Goal: Check status: Check status

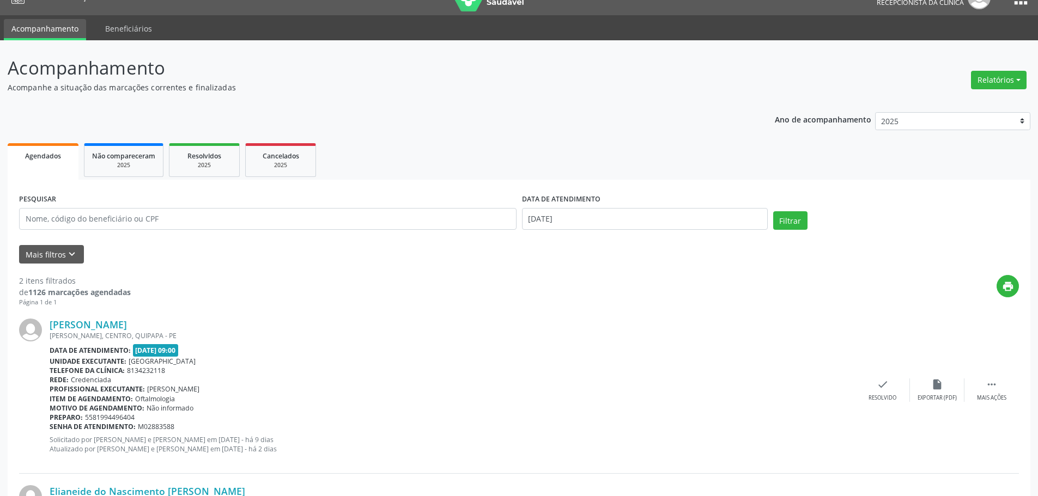
scroll to position [19, 0]
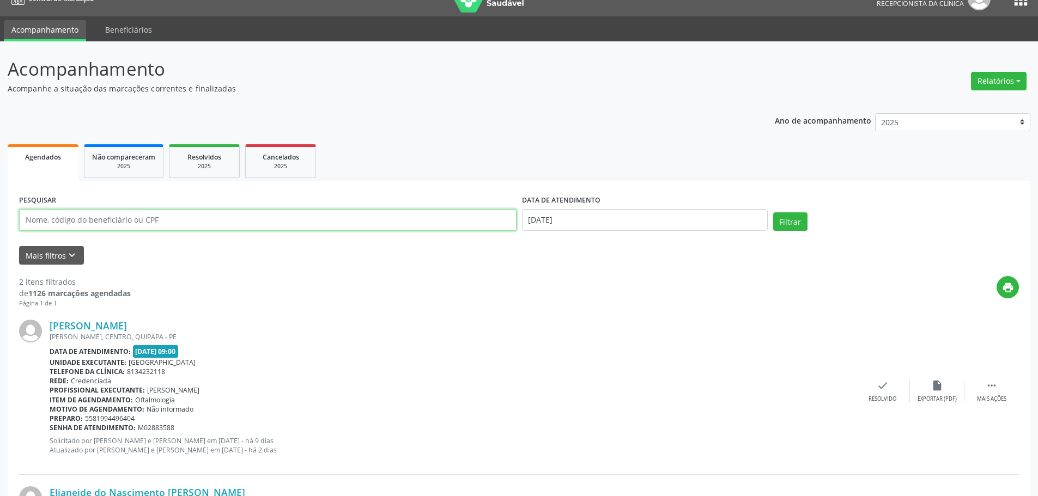
click at [87, 222] on input "text" at bounding box center [267, 220] width 497 height 22
type input "[PERSON_NAME]"
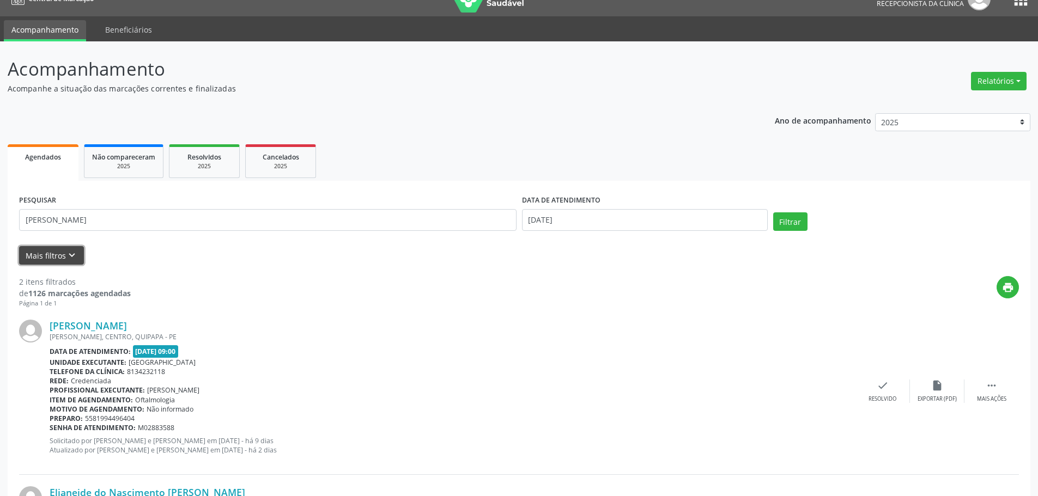
click at [51, 256] on button "Mais filtros keyboard_arrow_down" at bounding box center [51, 255] width 65 height 19
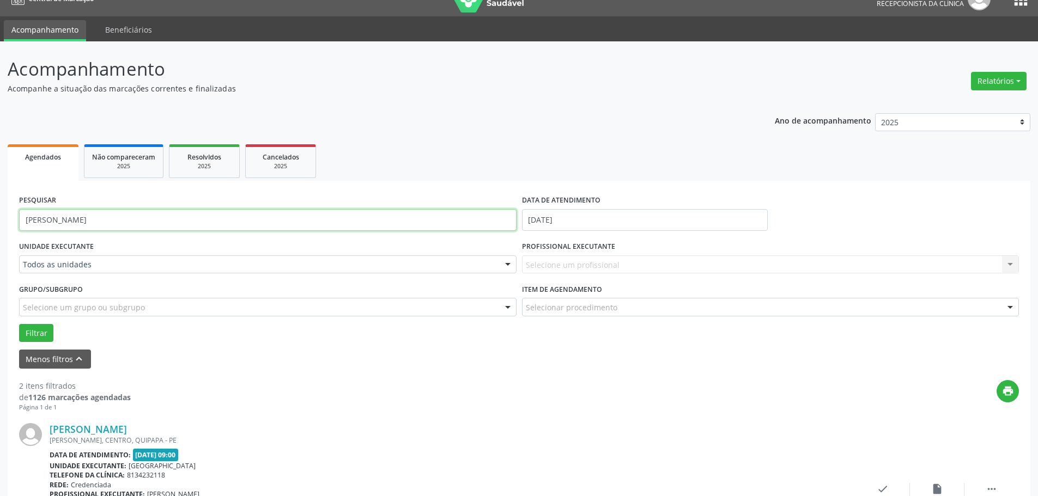
click at [133, 216] on input "[PERSON_NAME]" at bounding box center [267, 220] width 497 height 22
click at [19, 324] on button "Filtrar" at bounding box center [36, 333] width 34 height 19
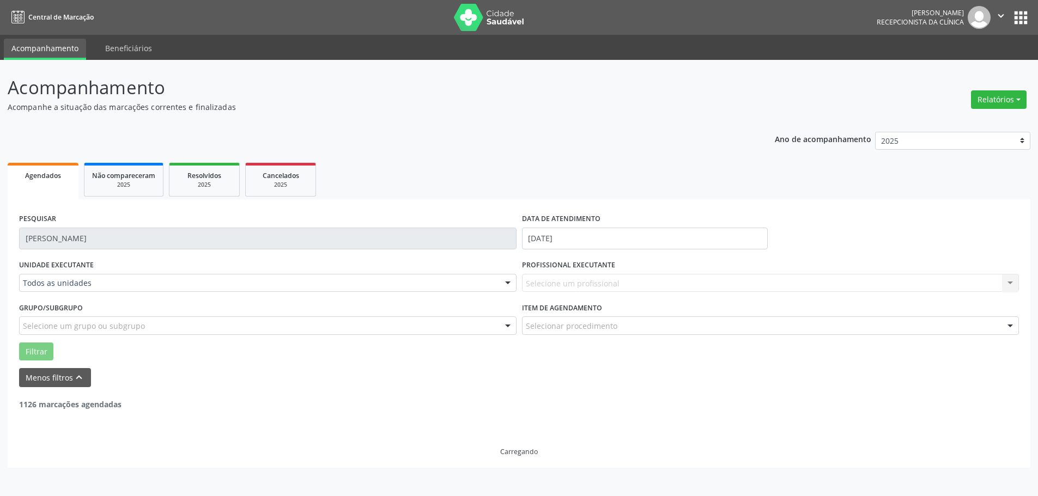
scroll to position [0, 0]
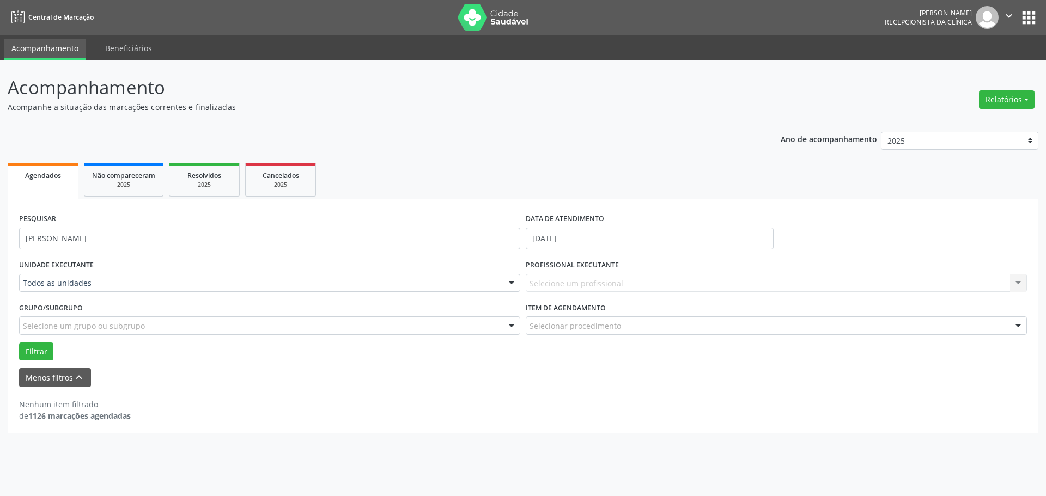
click at [35, 51] on link "Acompanhamento" at bounding box center [45, 49] width 82 height 21
click at [34, 350] on button "Filtrar" at bounding box center [36, 352] width 34 height 19
click at [123, 185] on div "2025" at bounding box center [123, 185] width 63 height 8
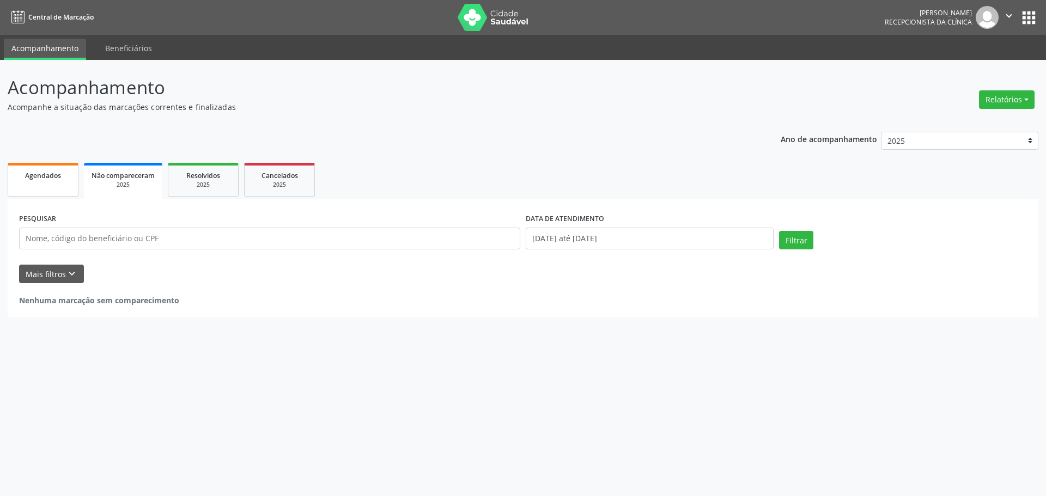
click at [47, 173] on span "Agendados" at bounding box center [43, 175] width 36 height 9
click at [115, 46] on link "Beneficiários" at bounding box center [128, 48] width 62 height 19
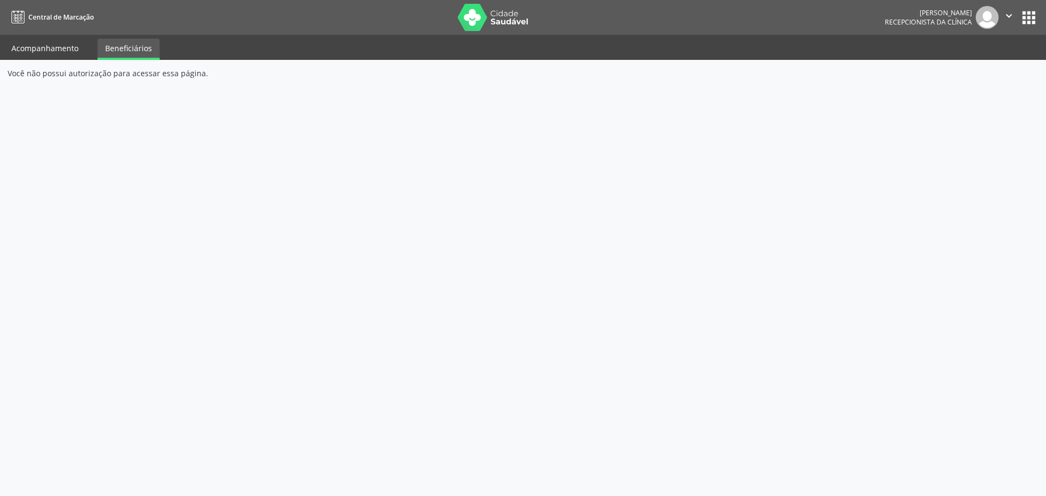
click at [50, 53] on link "Acompanhamento" at bounding box center [45, 48] width 82 height 19
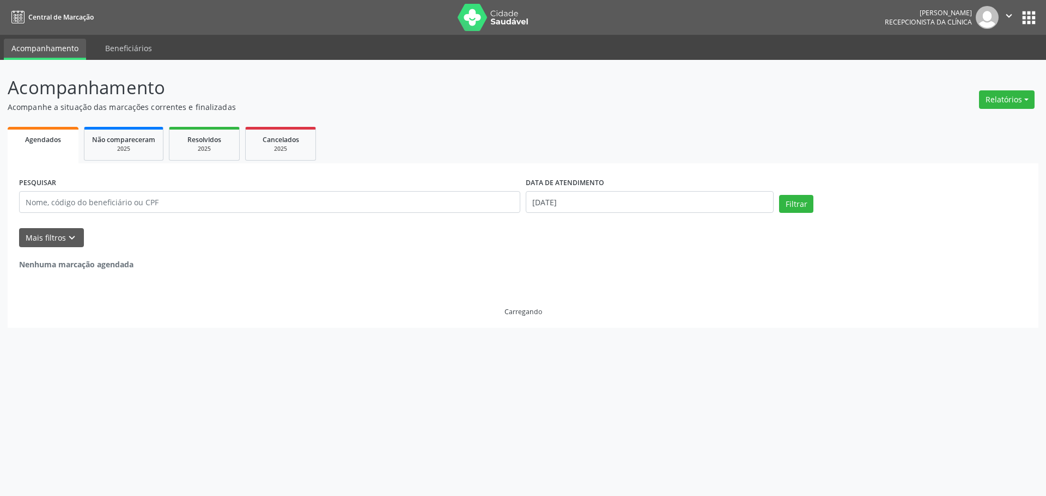
select select "7"
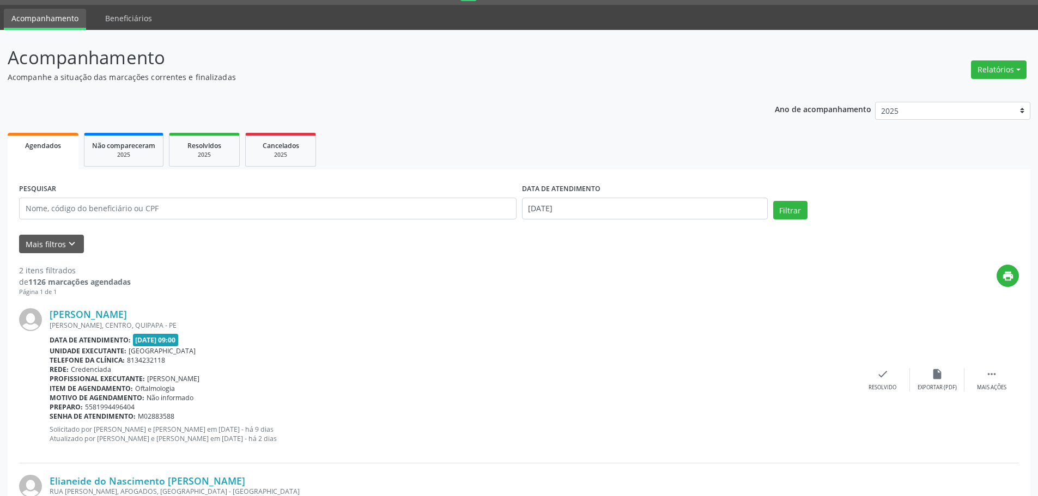
scroll to position [54, 0]
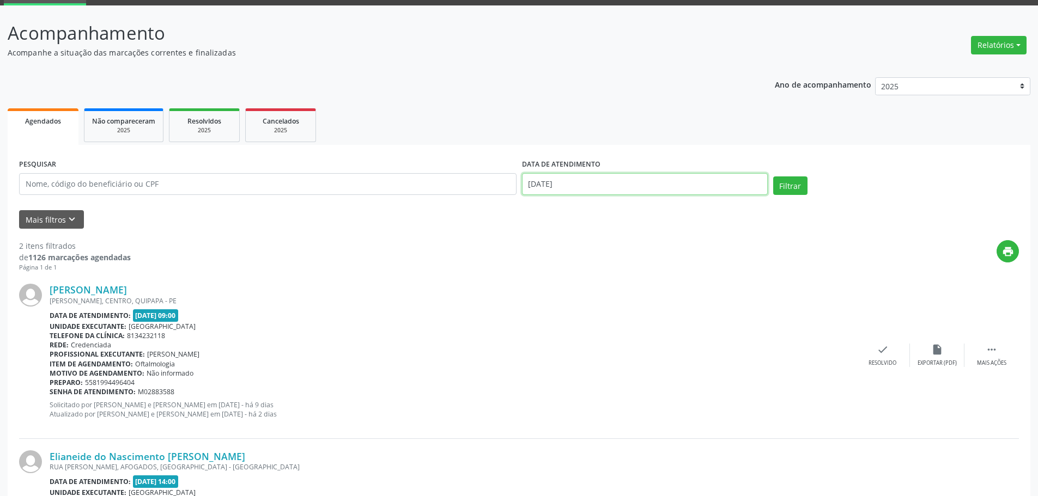
click at [574, 179] on input "[DATE]" at bounding box center [645, 184] width 246 height 22
click at [603, 332] on span "27" at bounding box center [605, 328] width 21 height 21
type input "[DATE]"
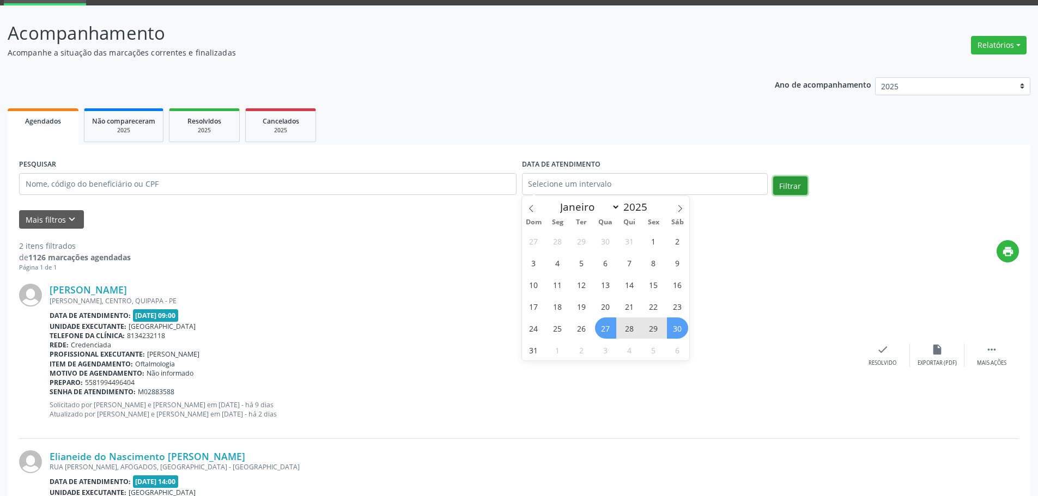
click at [792, 184] on button "Filtrar" at bounding box center [790, 185] width 34 height 19
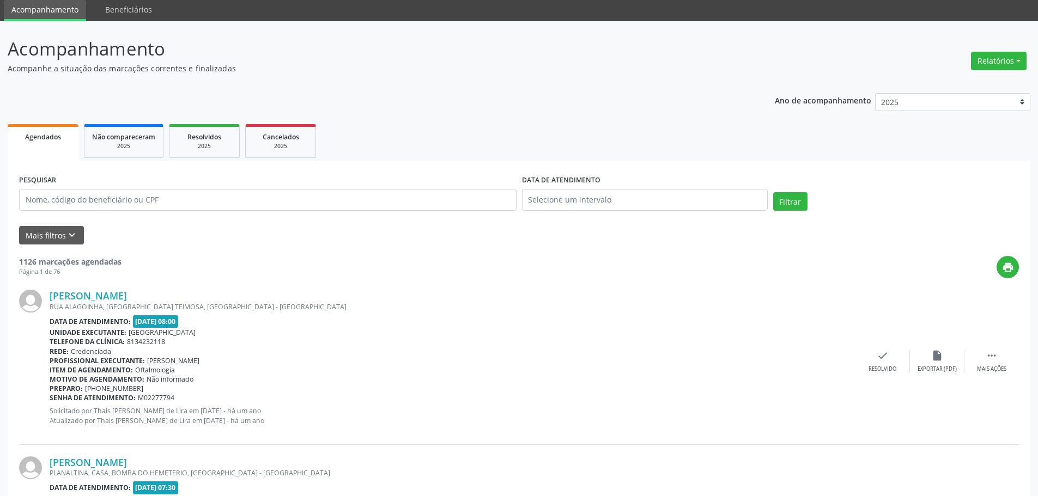
scroll to position [0, 0]
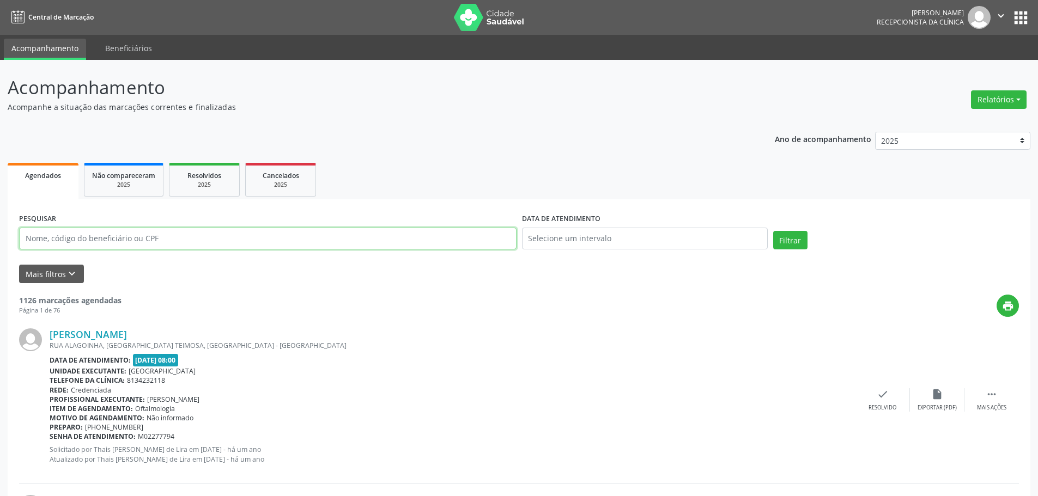
click at [102, 242] on input "text" at bounding box center [267, 239] width 497 height 22
type input "[PERSON_NAME]"
click at [799, 237] on button "Filtrar" at bounding box center [790, 240] width 34 height 19
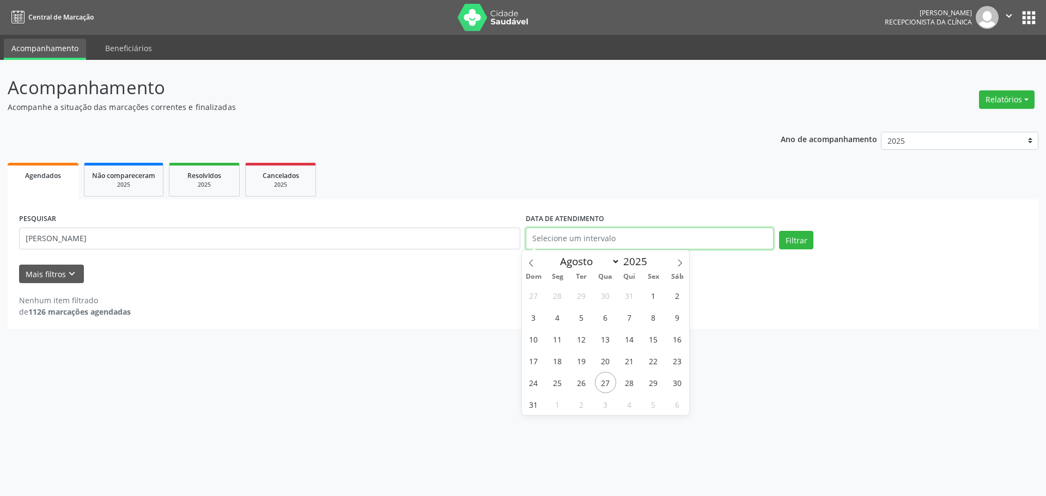
click at [650, 242] on input "text" at bounding box center [650, 239] width 248 height 22
click at [679, 263] on icon at bounding box center [680, 263] width 8 height 8
select select "8"
click at [560, 300] on span "1" at bounding box center [557, 295] width 21 height 21
type input "[DATE]"
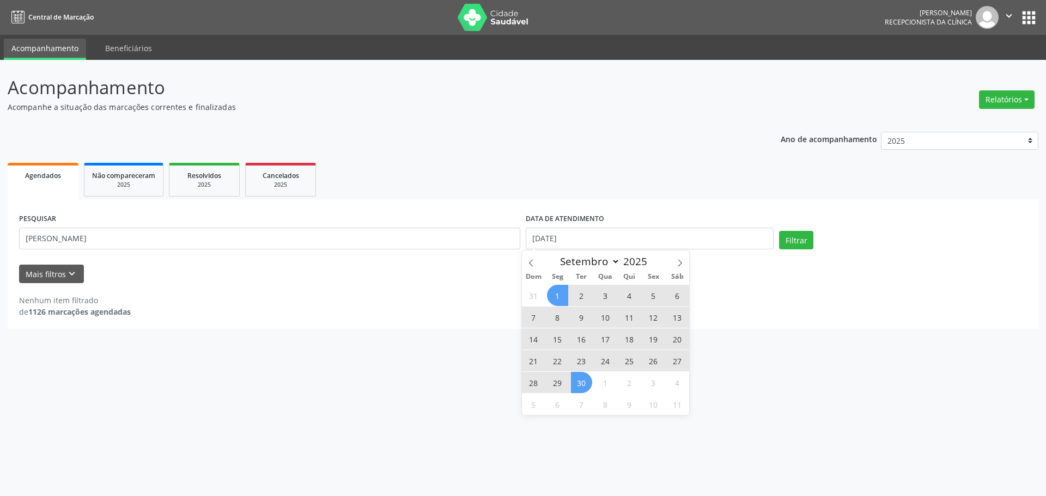
click at [577, 382] on span "30" at bounding box center [581, 382] width 21 height 21
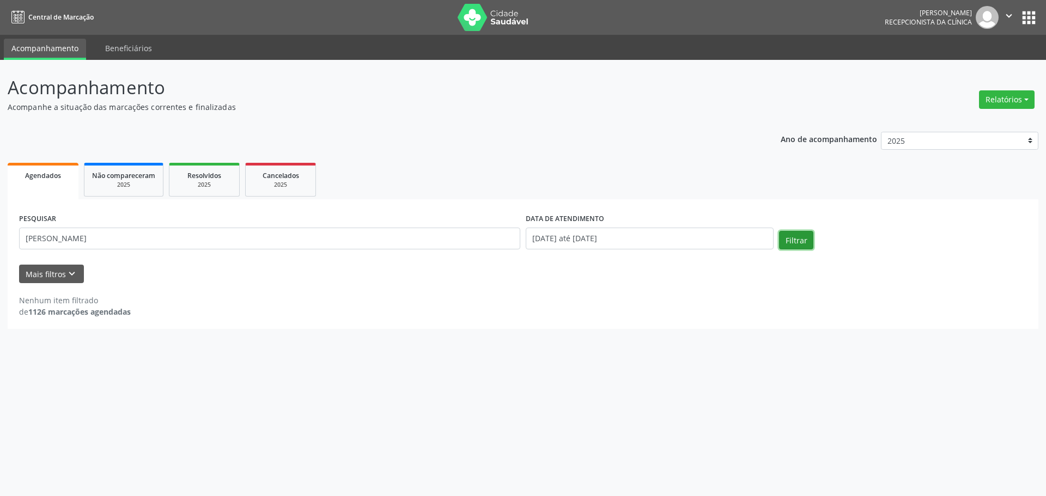
click at [797, 244] on button "Filtrar" at bounding box center [796, 240] width 34 height 19
click at [784, 243] on button "Filtrar" at bounding box center [796, 240] width 34 height 19
drag, startPoint x: 151, startPoint y: 234, endPoint x: 0, endPoint y: 234, distance: 151.4
click at [0, 234] on div "Acompanhamento Acompanhe a situação das marcações correntes e finalizadas Relat…" at bounding box center [523, 278] width 1046 height 436
click at [797, 240] on button "Filtrar" at bounding box center [796, 240] width 34 height 19
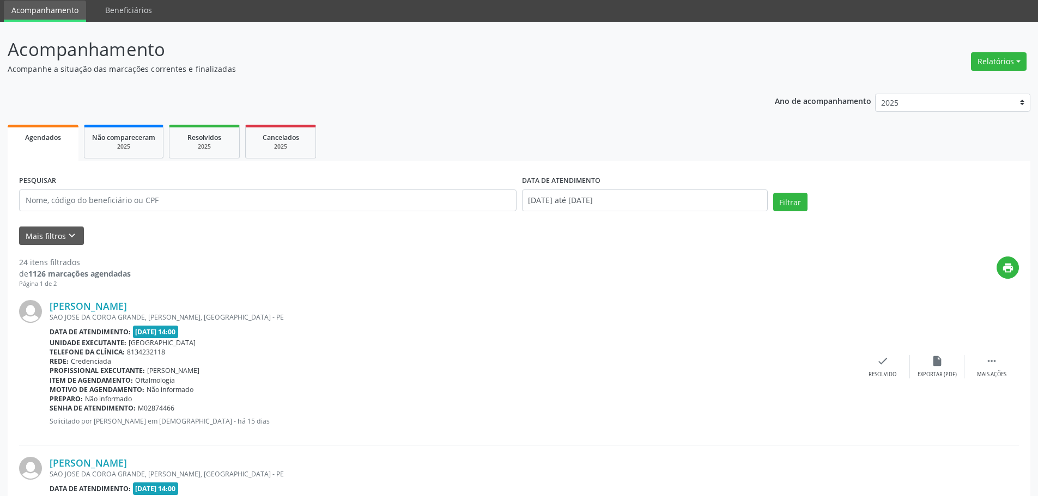
scroll to position [54, 0]
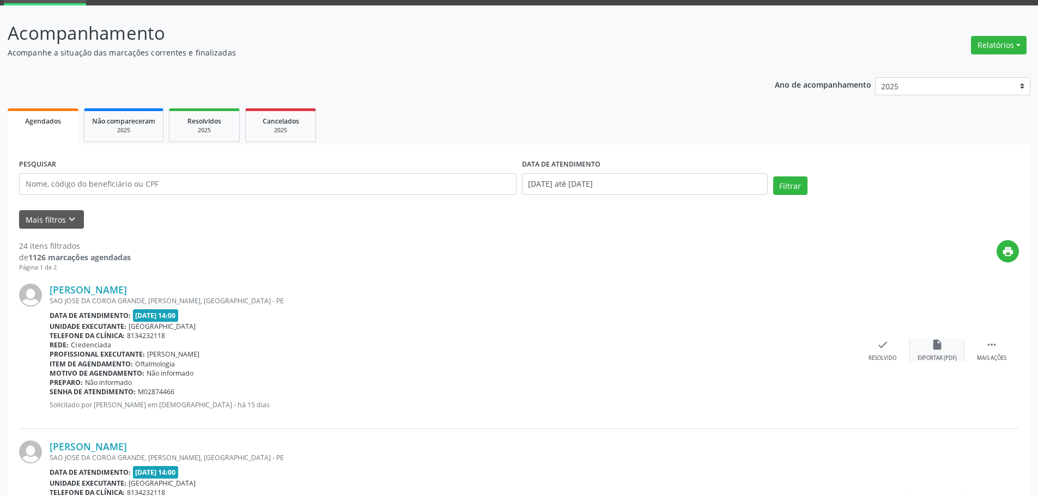
click at [924, 348] on div "insert_drive_file Exportar (PDF)" at bounding box center [937, 350] width 54 height 23
click at [990, 348] on icon "" at bounding box center [991, 345] width 12 height 12
click at [825, 357] on div "Imprimir" at bounding box center [827, 359] width 25 height 8
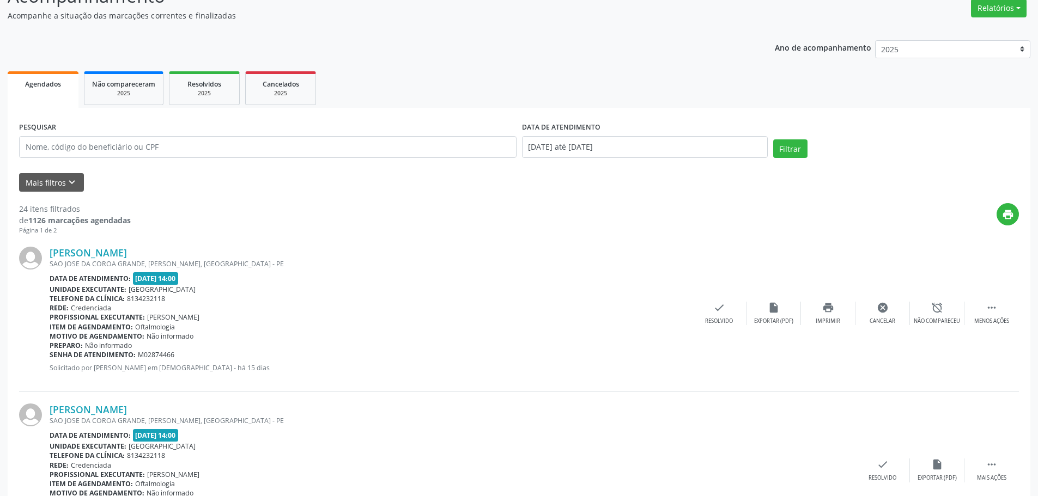
scroll to position [163, 0]
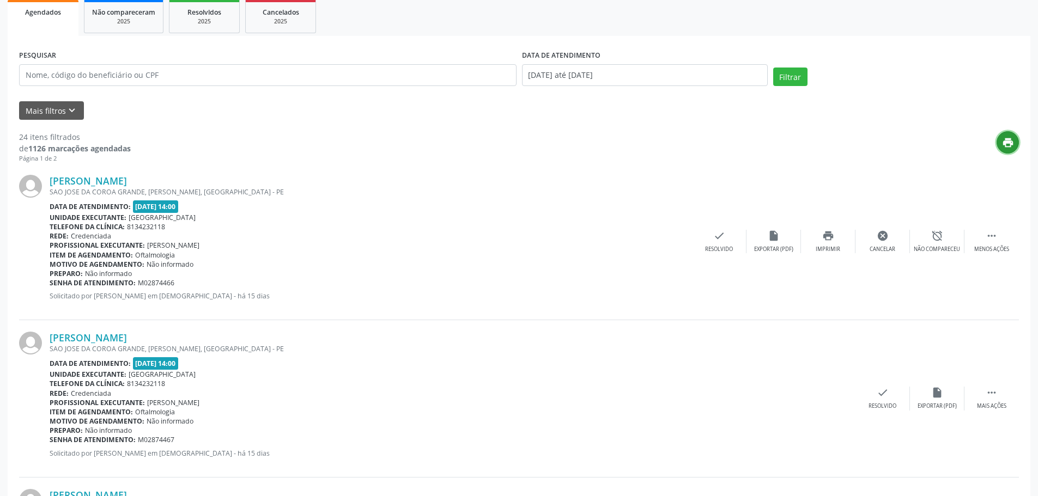
click at [1005, 143] on icon "print" at bounding box center [1008, 143] width 12 height 12
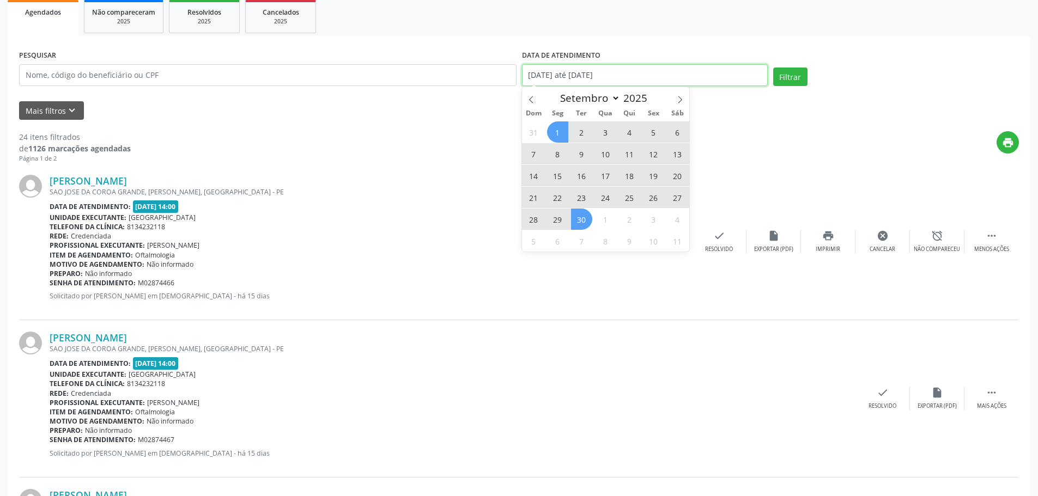
click at [580, 76] on input "[DATE] até [DATE]" at bounding box center [645, 75] width 246 height 22
click at [532, 97] on icon at bounding box center [531, 99] width 4 height 7
select select "7"
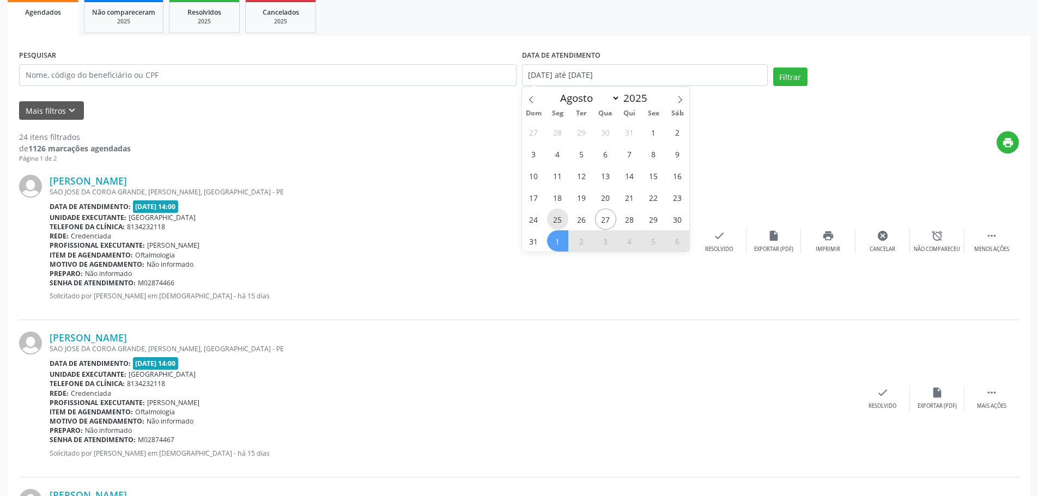
click at [564, 218] on span "25" at bounding box center [557, 219] width 21 height 21
type input "[DATE]"
click at [673, 221] on span "30" at bounding box center [677, 219] width 21 height 21
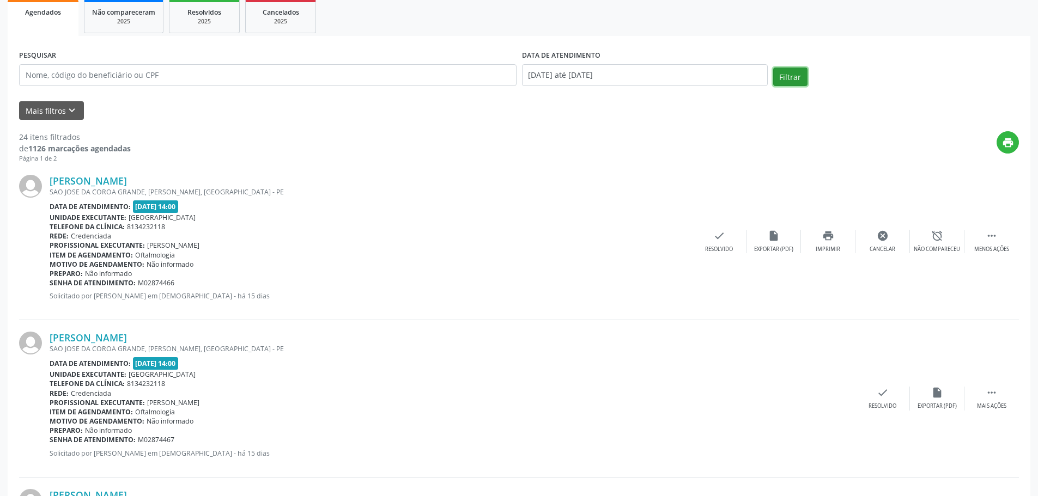
click at [795, 72] on button "Filtrar" at bounding box center [790, 77] width 34 height 19
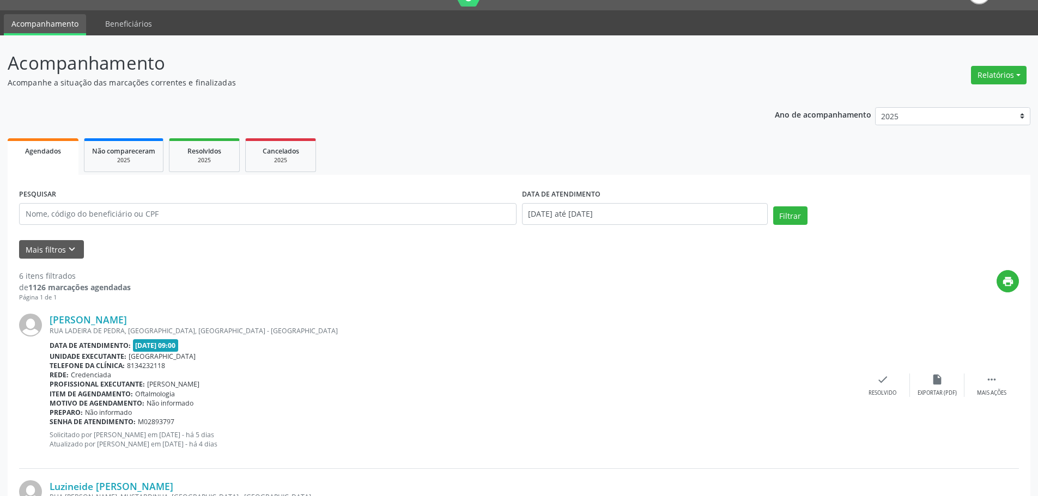
scroll to position [0, 0]
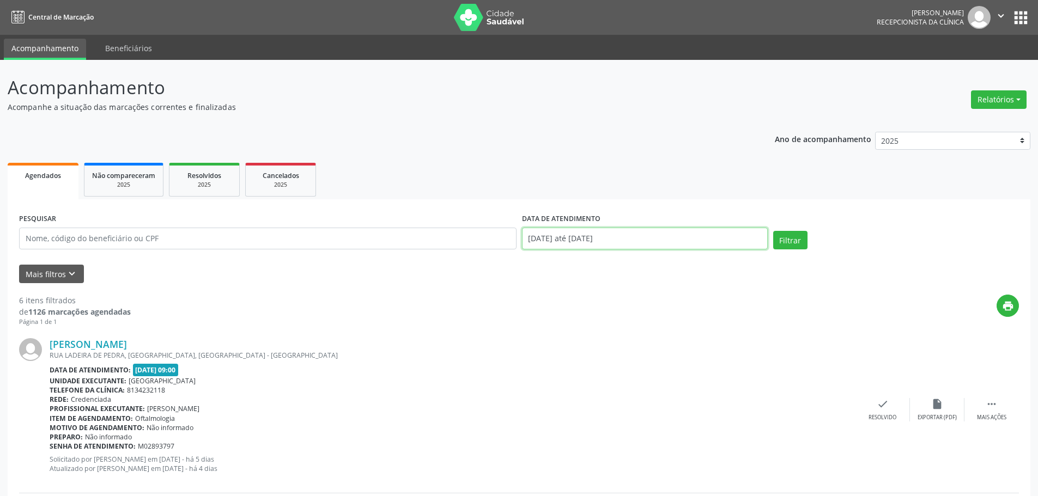
click at [615, 245] on input "[DATE] até [DATE]" at bounding box center [645, 239] width 246 height 22
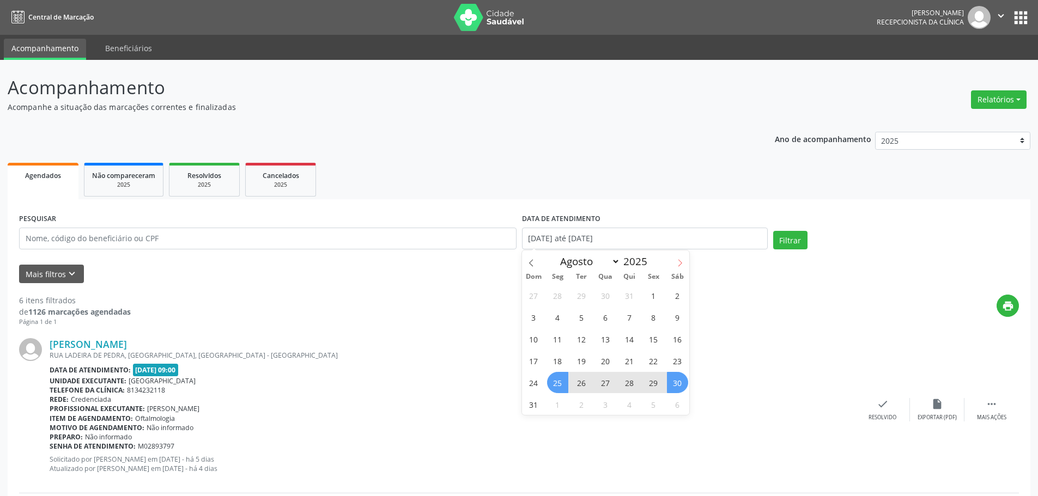
click at [673, 266] on span at bounding box center [679, 260] width 19 height 19
select select "8"
click at [556, 298] on span "1" at bounding box center [557, 295] width 21 height 21
type input "[DATE]"
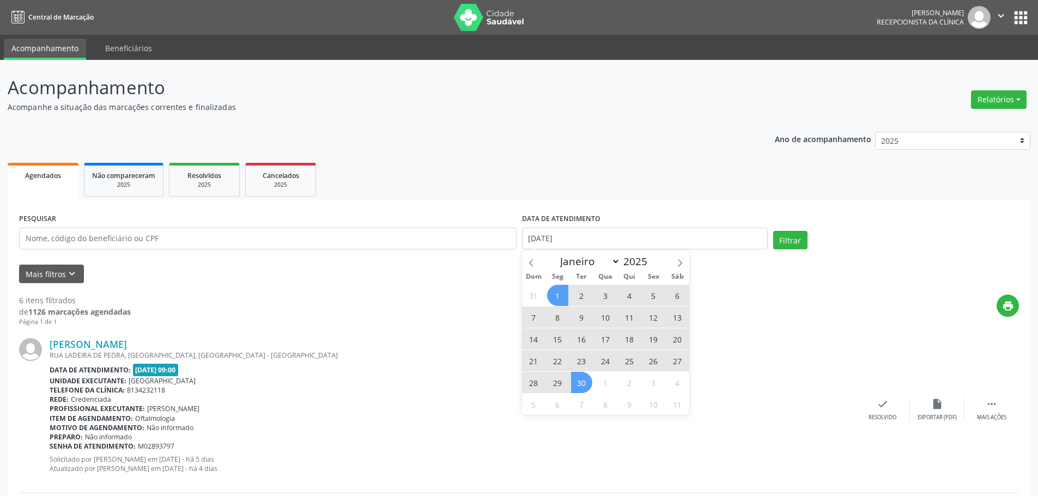
click at [585, 381] on span "30" at bounding box center [581, 382] width 21 height 21
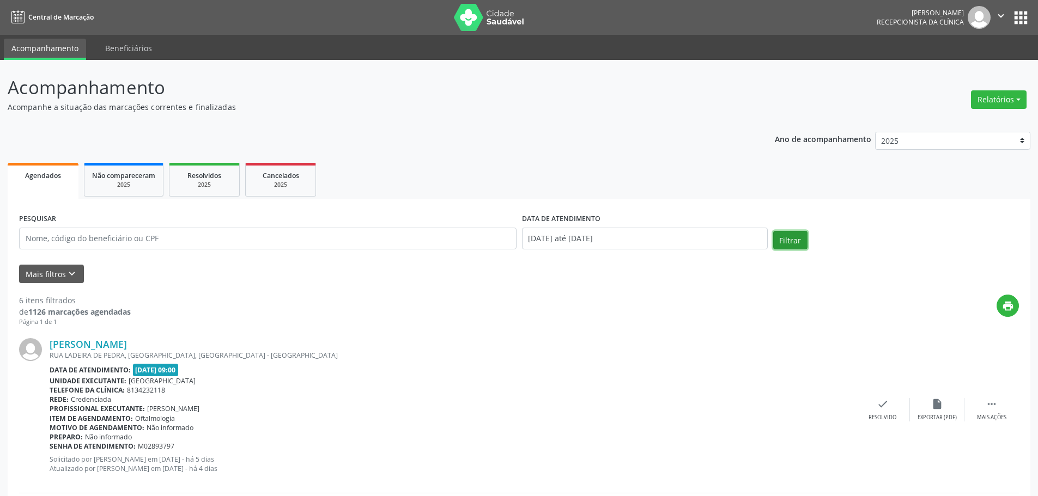
click at [789, 241] on button "Filtrar" at bounding box center [790, 240] width 34 height 19
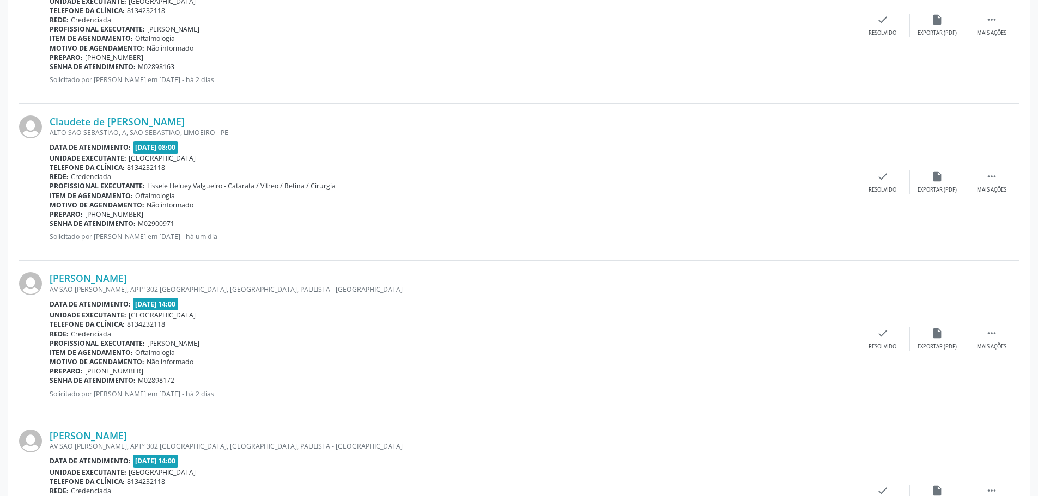
scroll to position [2235, 0]
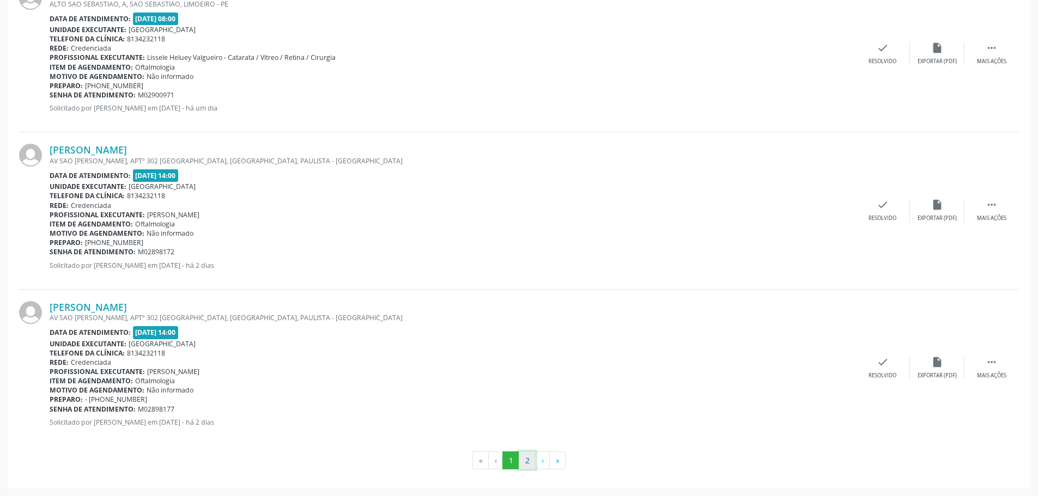
click at [522, 464] on button "2" at bounding box center [527, 461] width 17 height 19
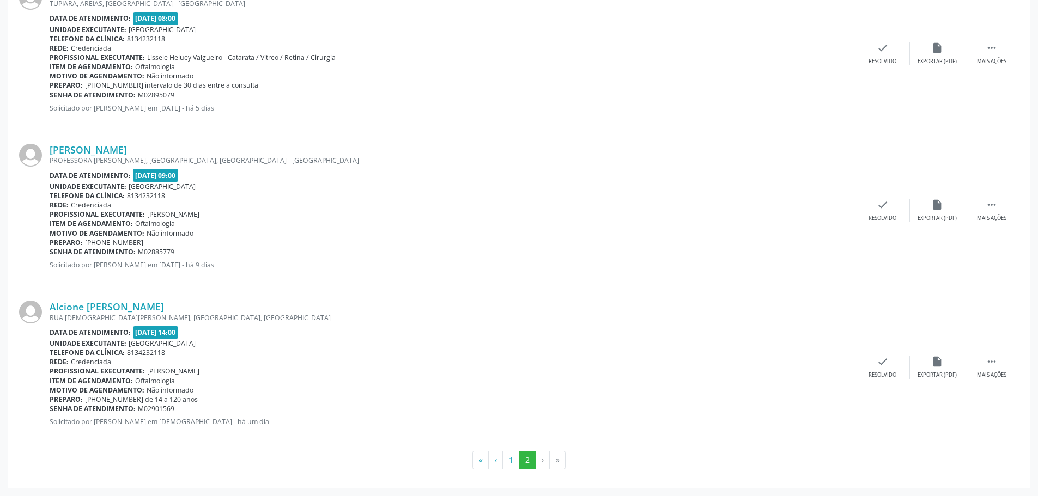
scroll to position [1021, 0]
